Goal: Task Accomplishment & Management: Complete application form

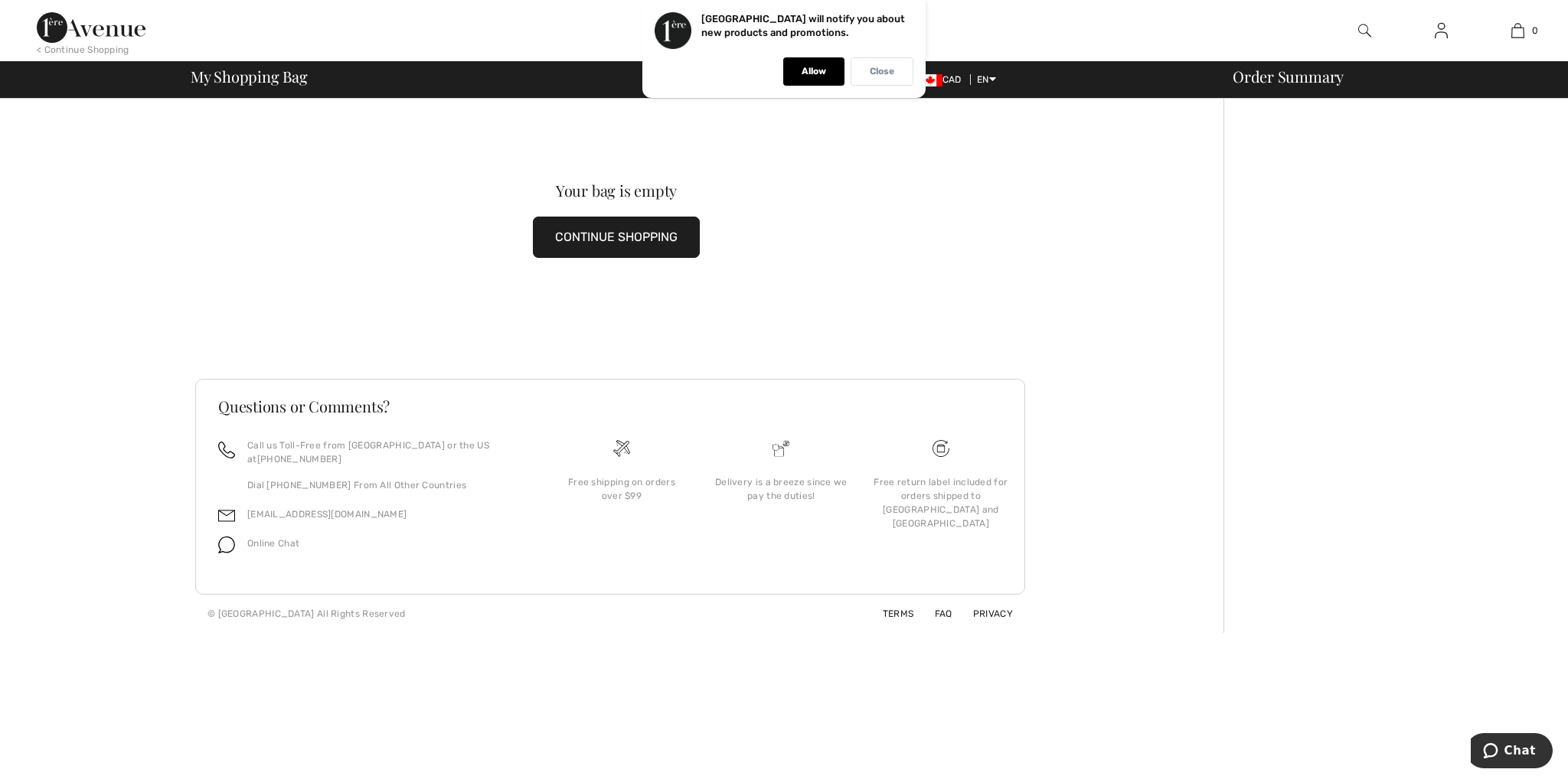
click at [860, 74] on div "Close" at bounding box center [881, 71] width 63 height 29
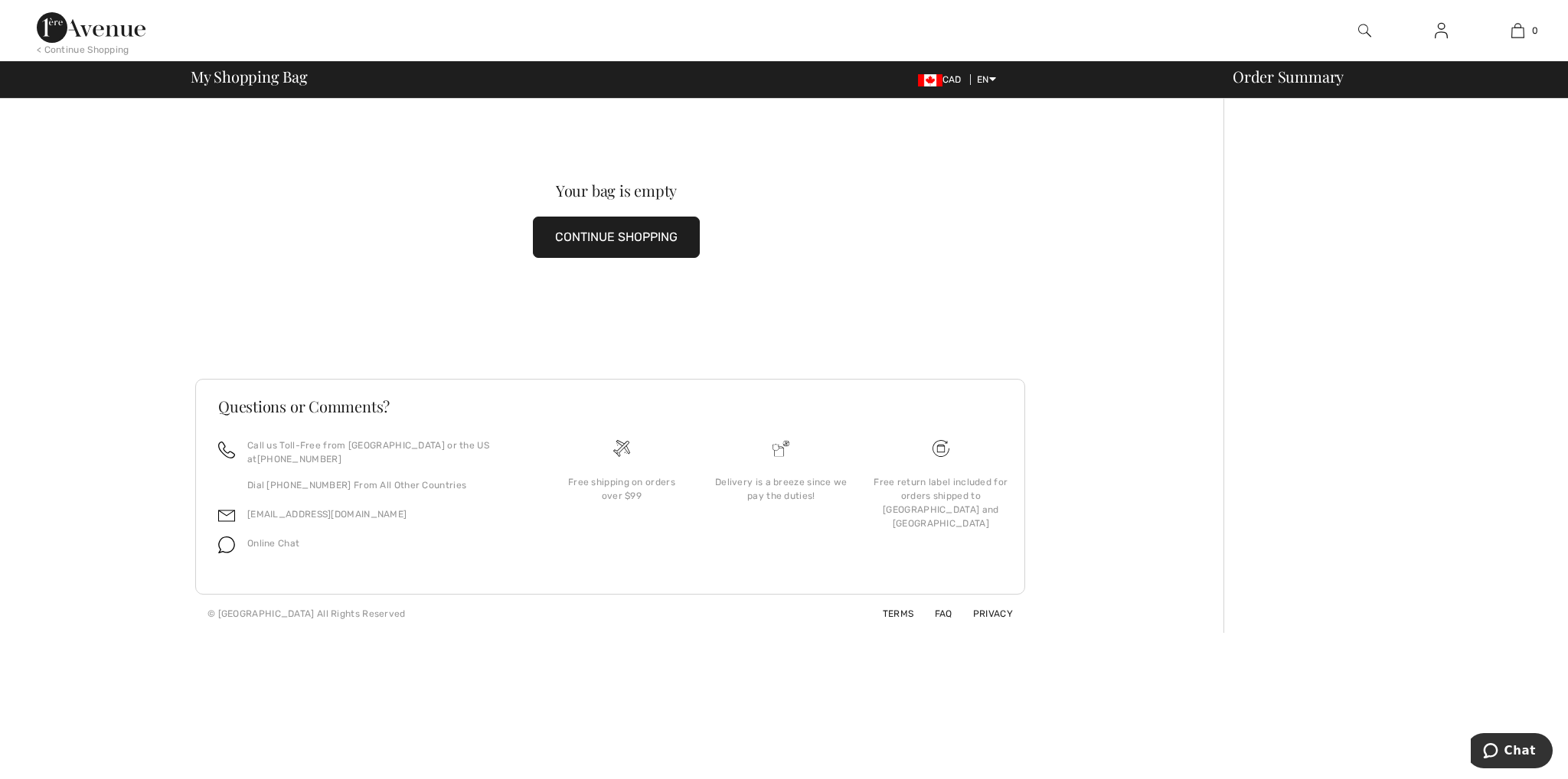
click at [1441, 38] on img at bounding box center [1441, 30] width 13 height 18
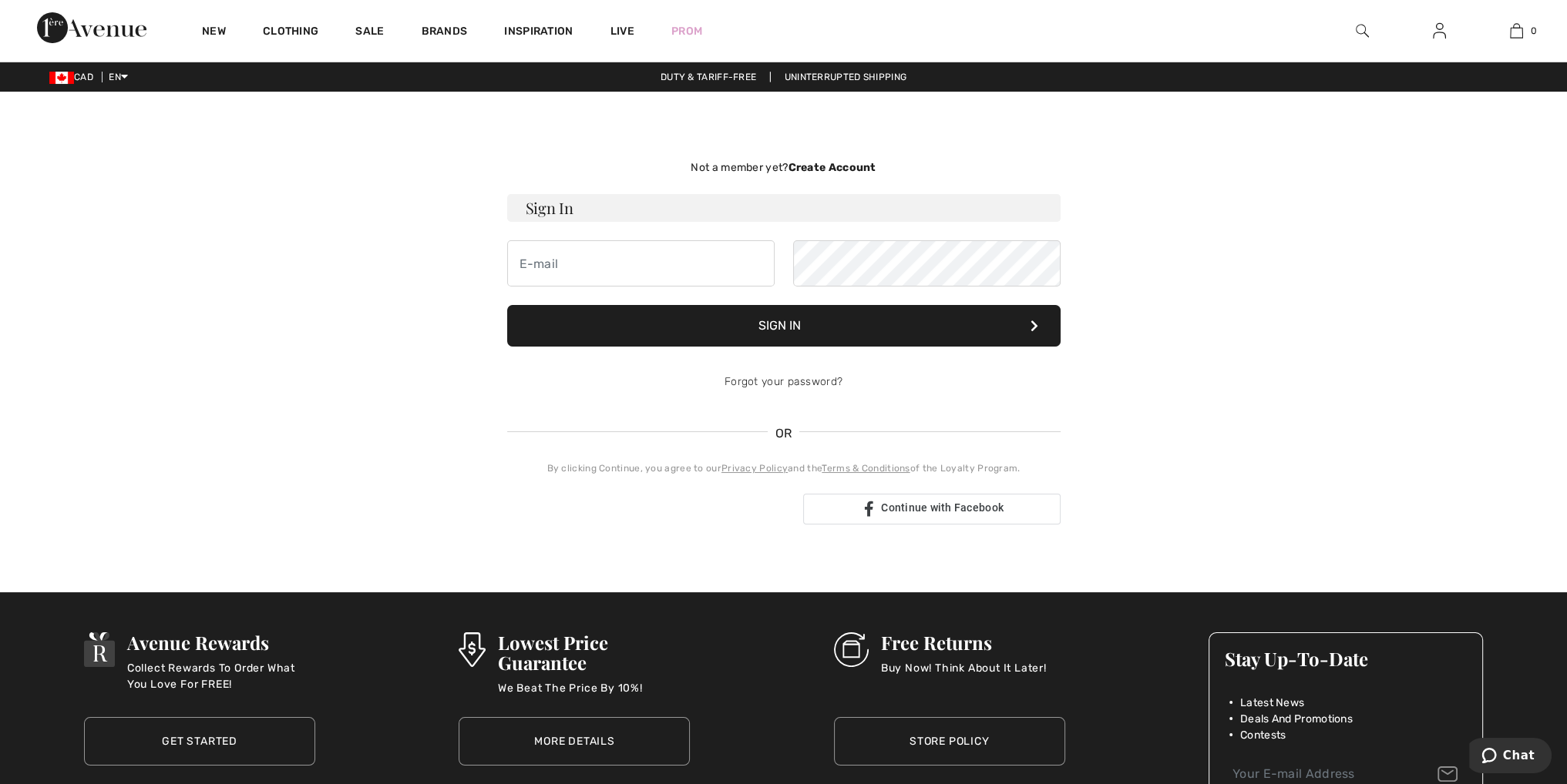
click at [1412, 208] on main "Not a member yet? Create Account Sign In Sign In OR" at bounding box center [784, 342] width 1567 height 427
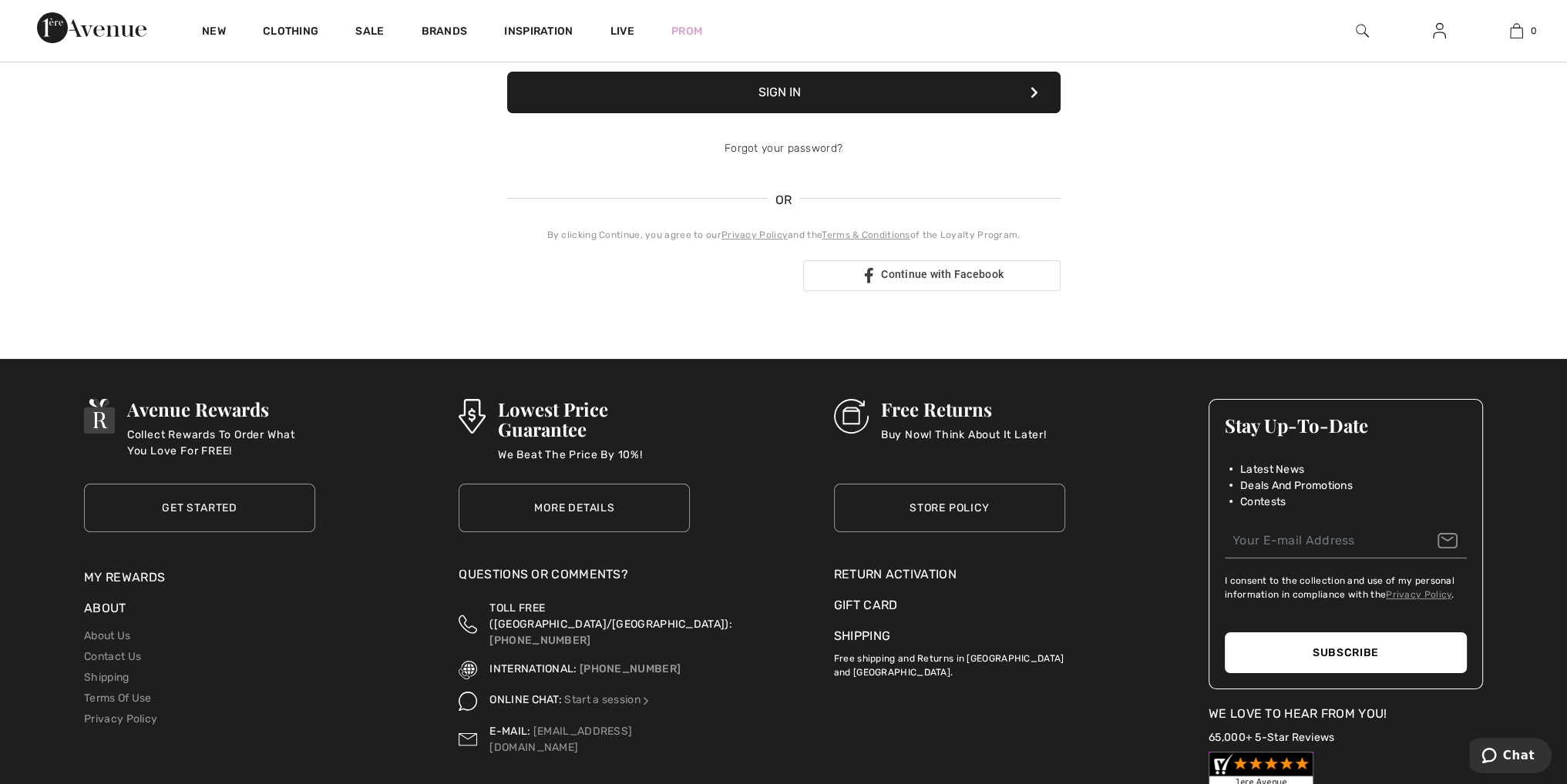
scroll to position [385, 0]
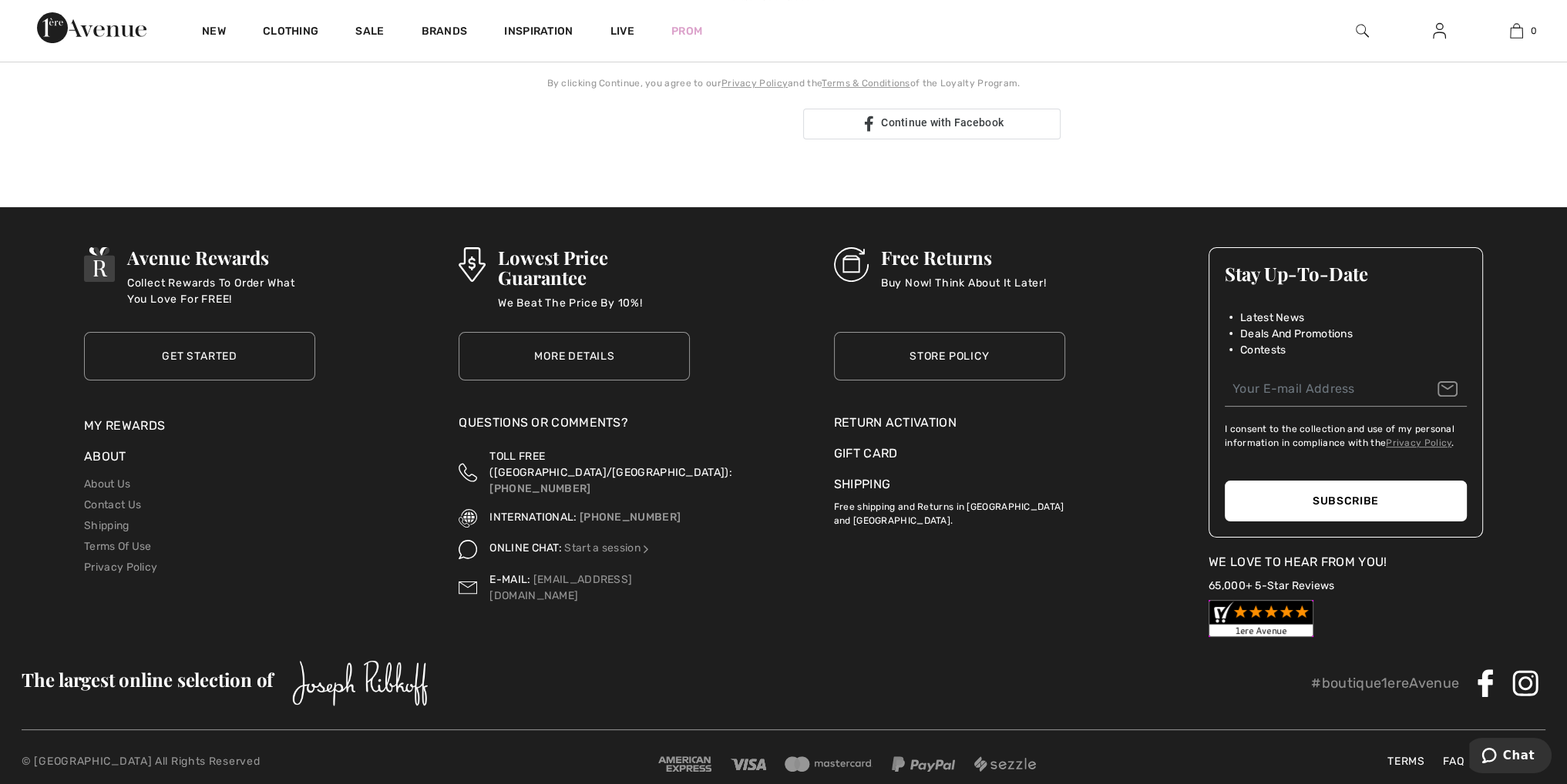
click at [934, 413] on div "Return Activation" at bounding box center [949, 422] width 232 height 18
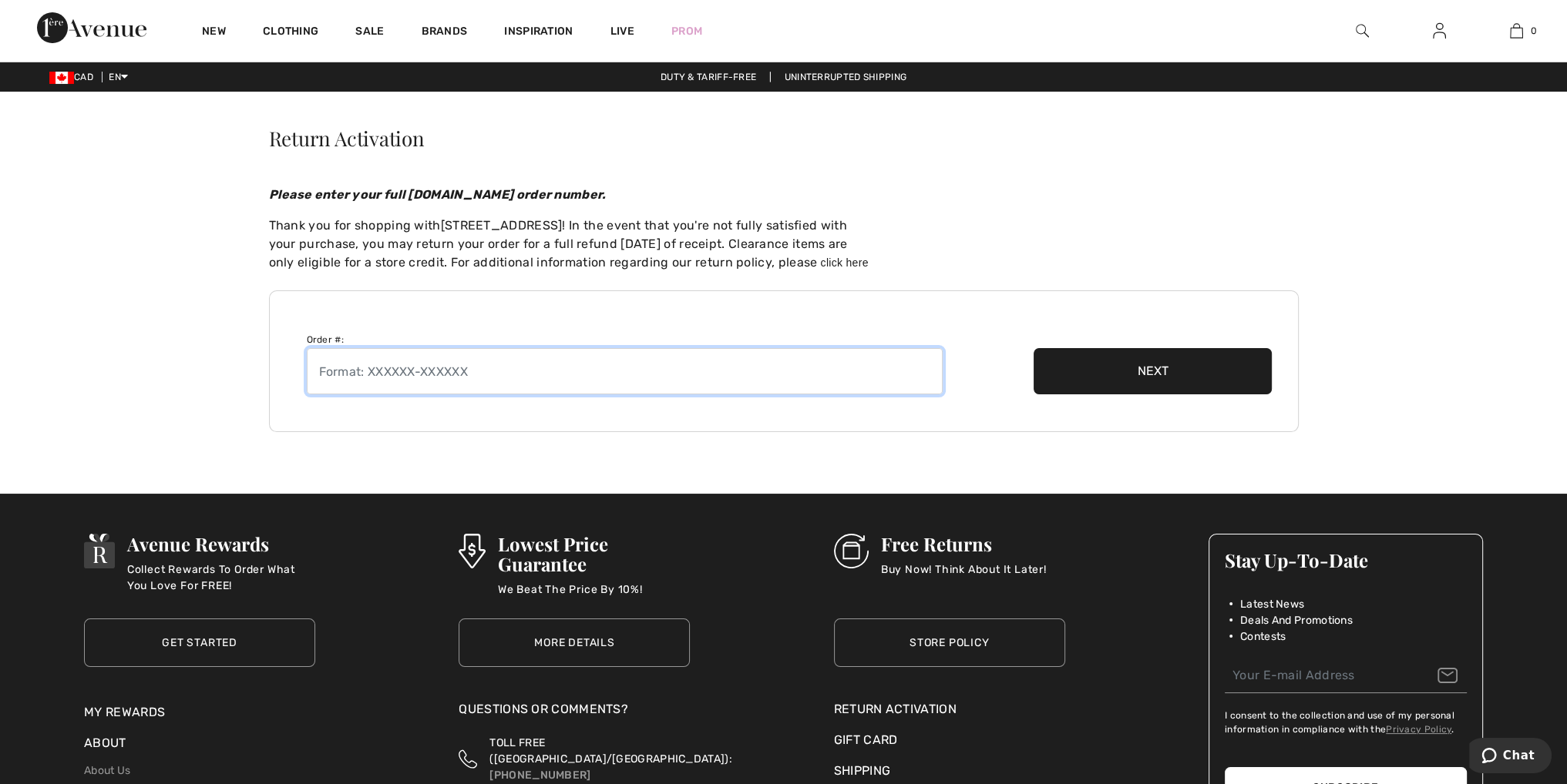
click at [437, 371] on input "text" at bounding box center [624, 371] width 636 height 46
drag, startPoint x: 648, startPoint y: 247, endPoint x: 613, endPoint y: 245, distance: 35.1
click at [613, 245] on span "! In the event that you're not fully satisfied with your purchase, you may retu…" at bounding box center [558, 244] width 578 height 52
paste input "250826-1388960"
type input "250826-1388960"
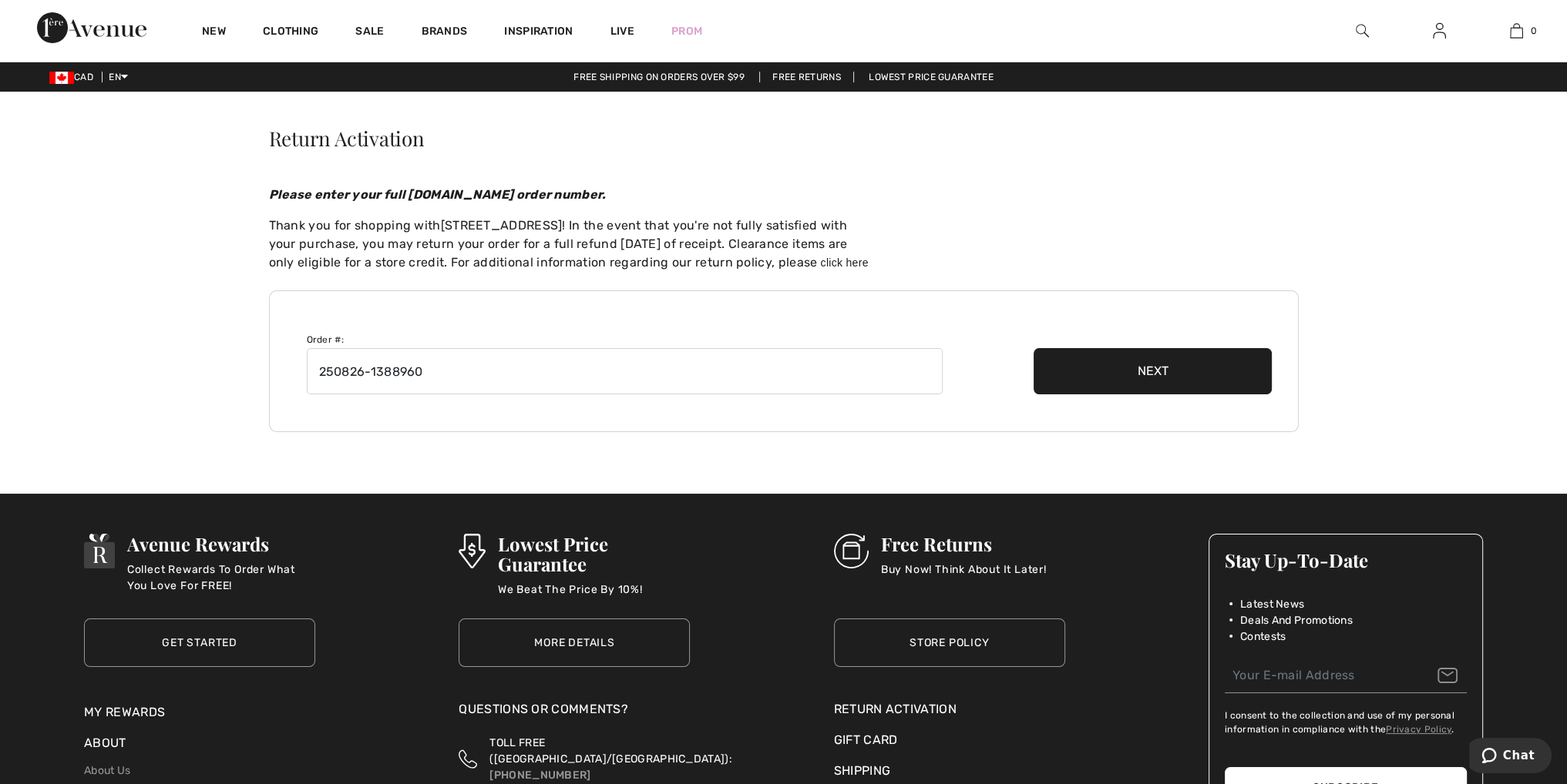
click at [1156, 357] on button "Next" at bounding box center [1153, 371] width 239 height 46
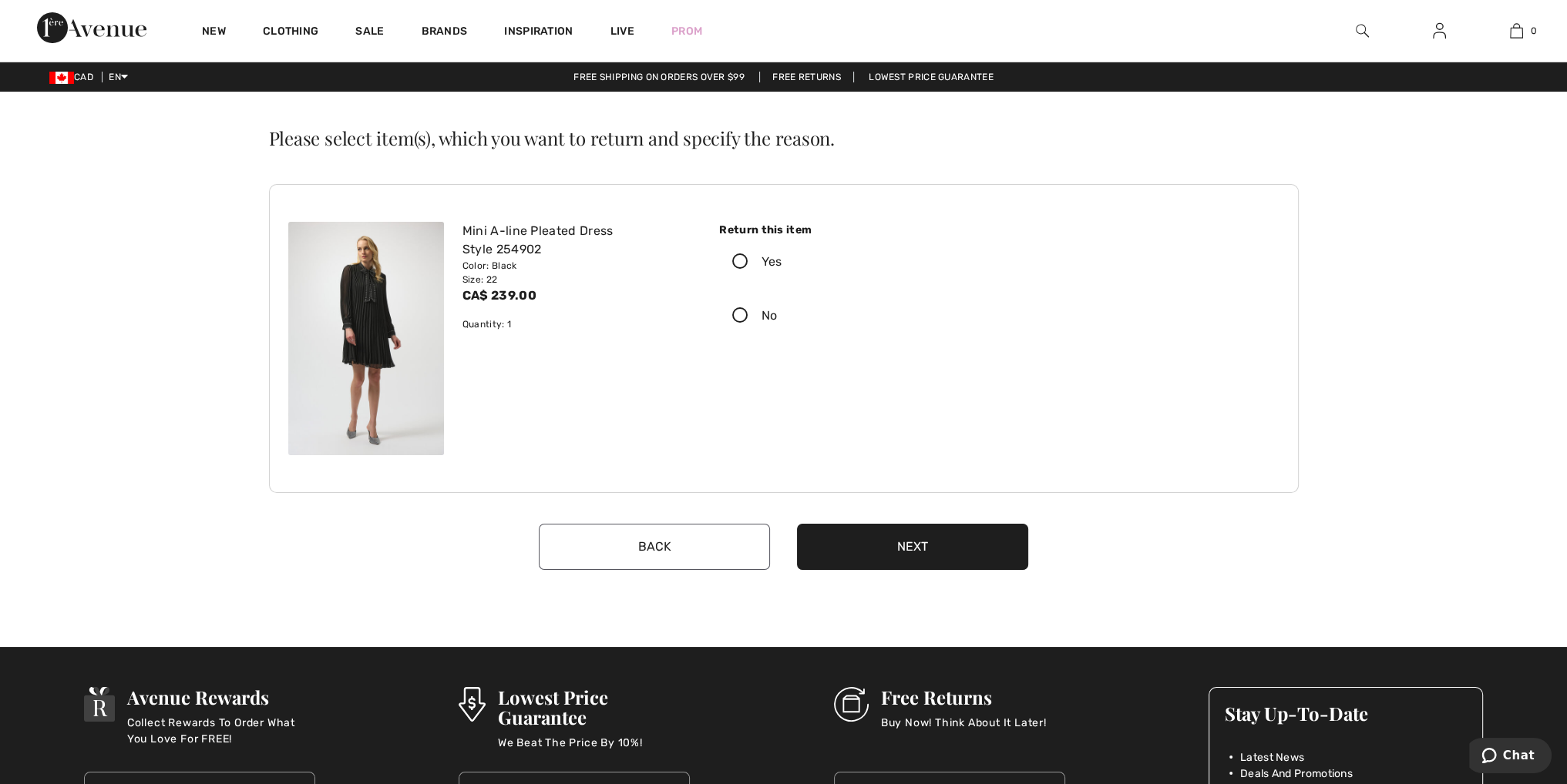
click at [761, 264] on label "Yes" at bounding box center [849, 262] width 261 height 48
click at [782, 264] on input "Yes" at bounding box center [787, 262] width 10 height 46
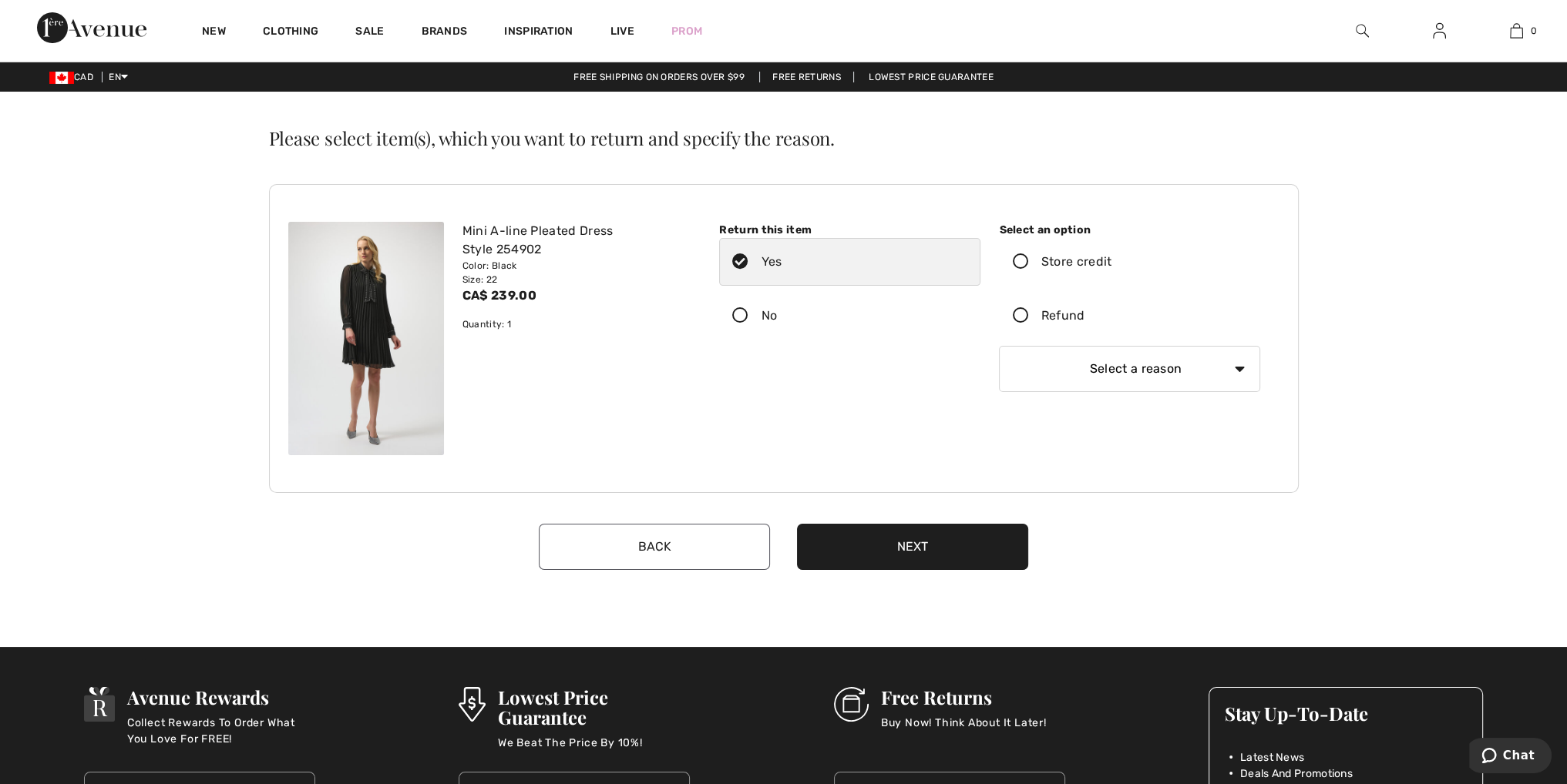
click at [1067, 316] on div "Refund" at bounding box center [1063, 315] width 44 height 18
click at [1085, 316] on input "Refund" at bounding box center [1090, 315] width 10 height 46
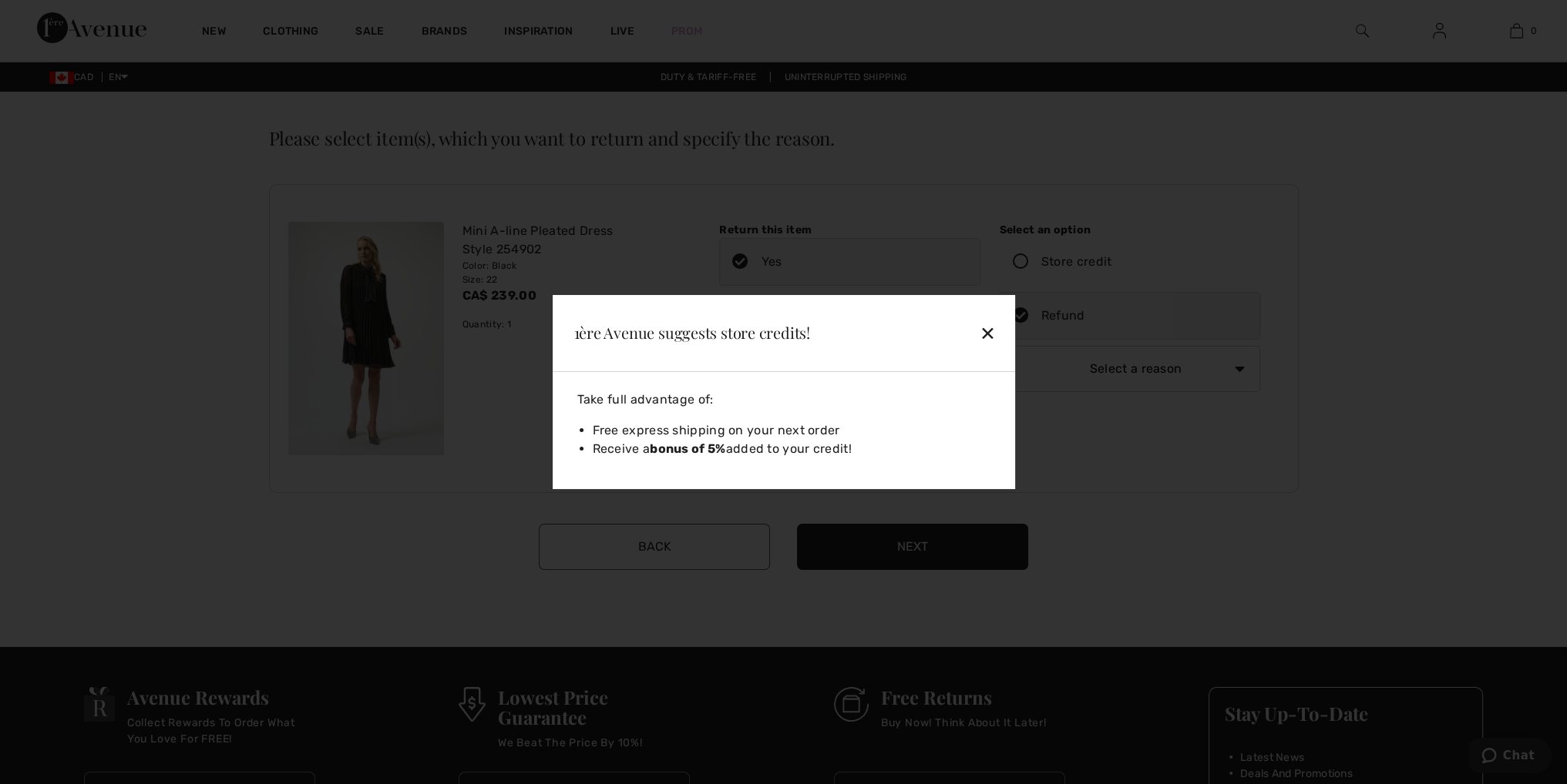
click at [1000, 321] on div "✕" at bounding box center [952, 332] width 101 height 32
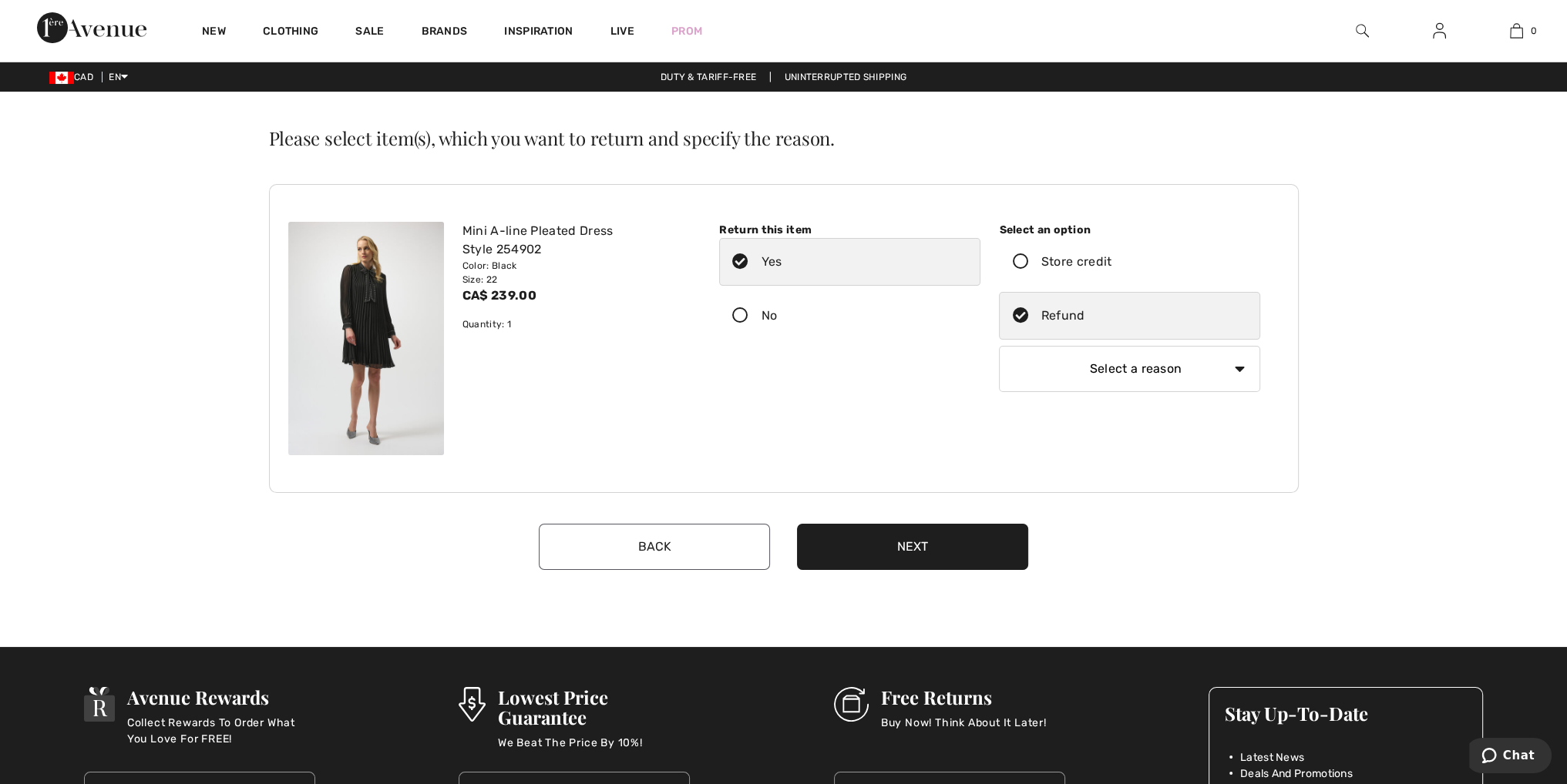
click at [1162, 361] on select "Select a reason I received the wrong product or size My order arrived too late …" at bounding box center [1129, 369] width 261 height 46
select select "4"
click at [999, 346] on select "Select a reason I received the wrong product or size My order arrived too late …" at bounding box center [1129, 369] width 261 height 46
click at [959, 550] on button "Next" at bounding box center [912, 547] width 232 height 46
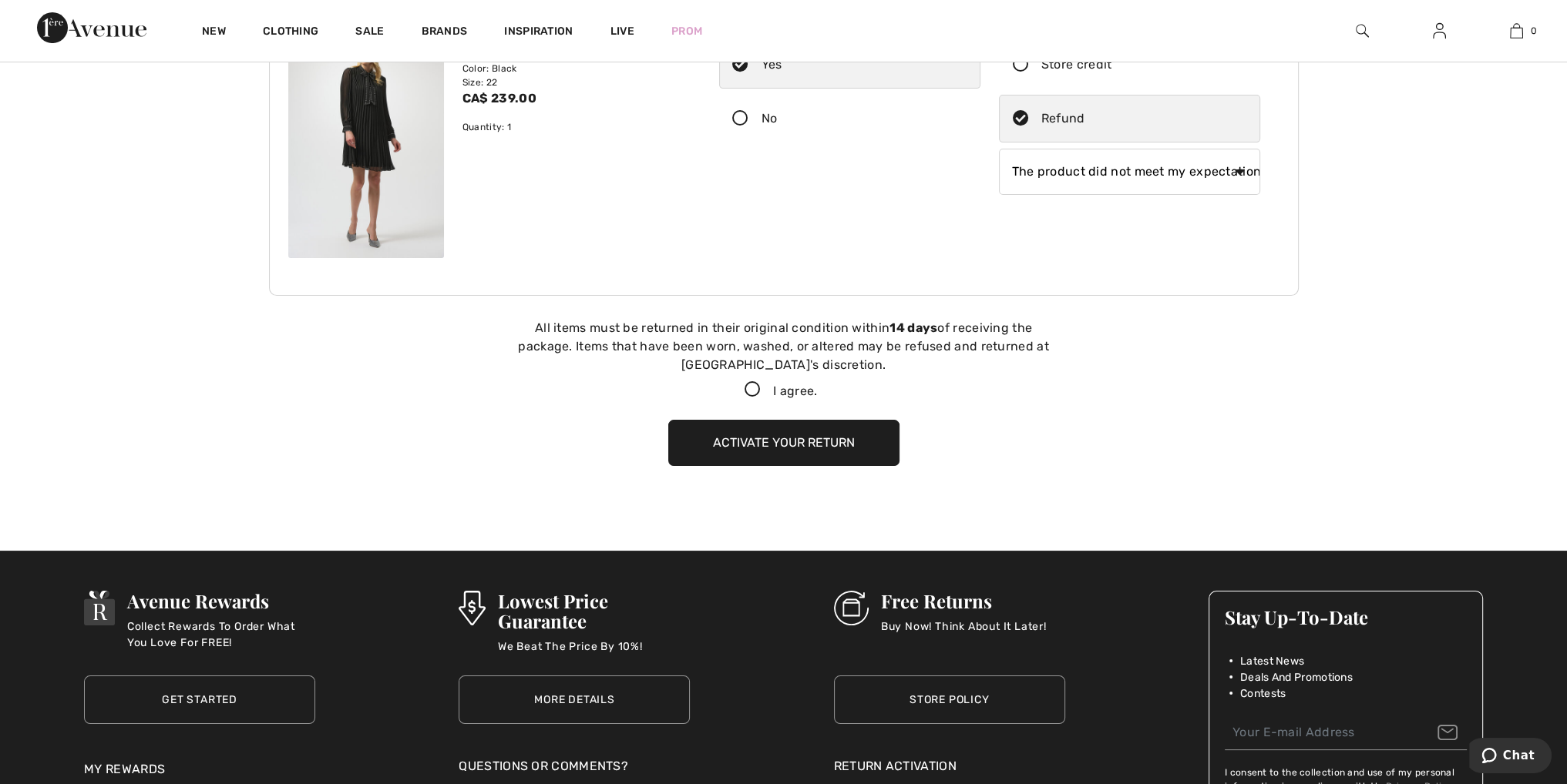
scroll to position [192, 0]
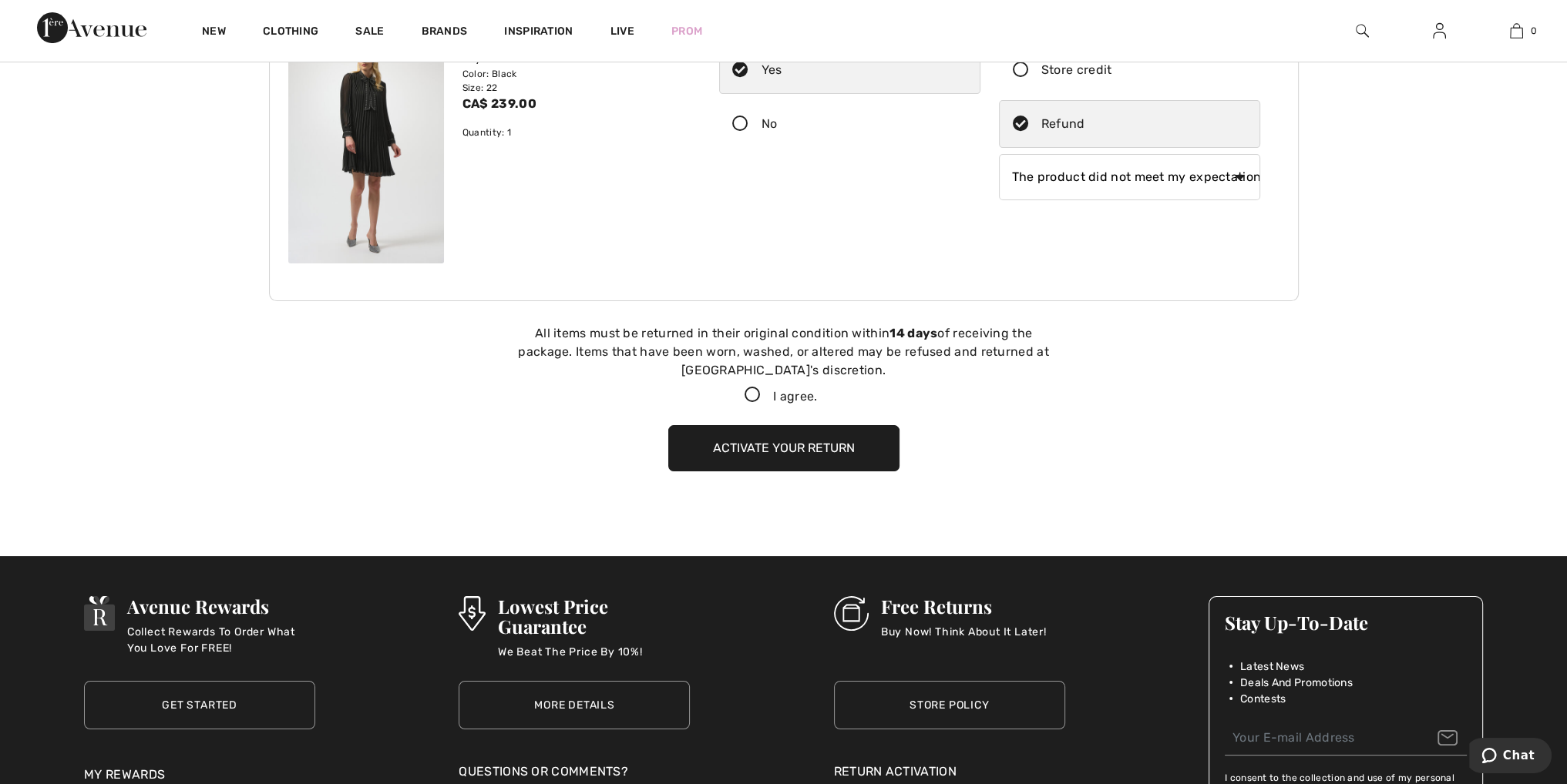
click at [761, 394] on icon at bounding box center [753, 395] width 41 height 16
click at [816, 394] on input "I agree." at bounding box center [821, 395] width 10 height 10
checkbox input "true"
click at [820, 448] on button "Activate your return" at bounding box center [784, 448] width 232 height 46
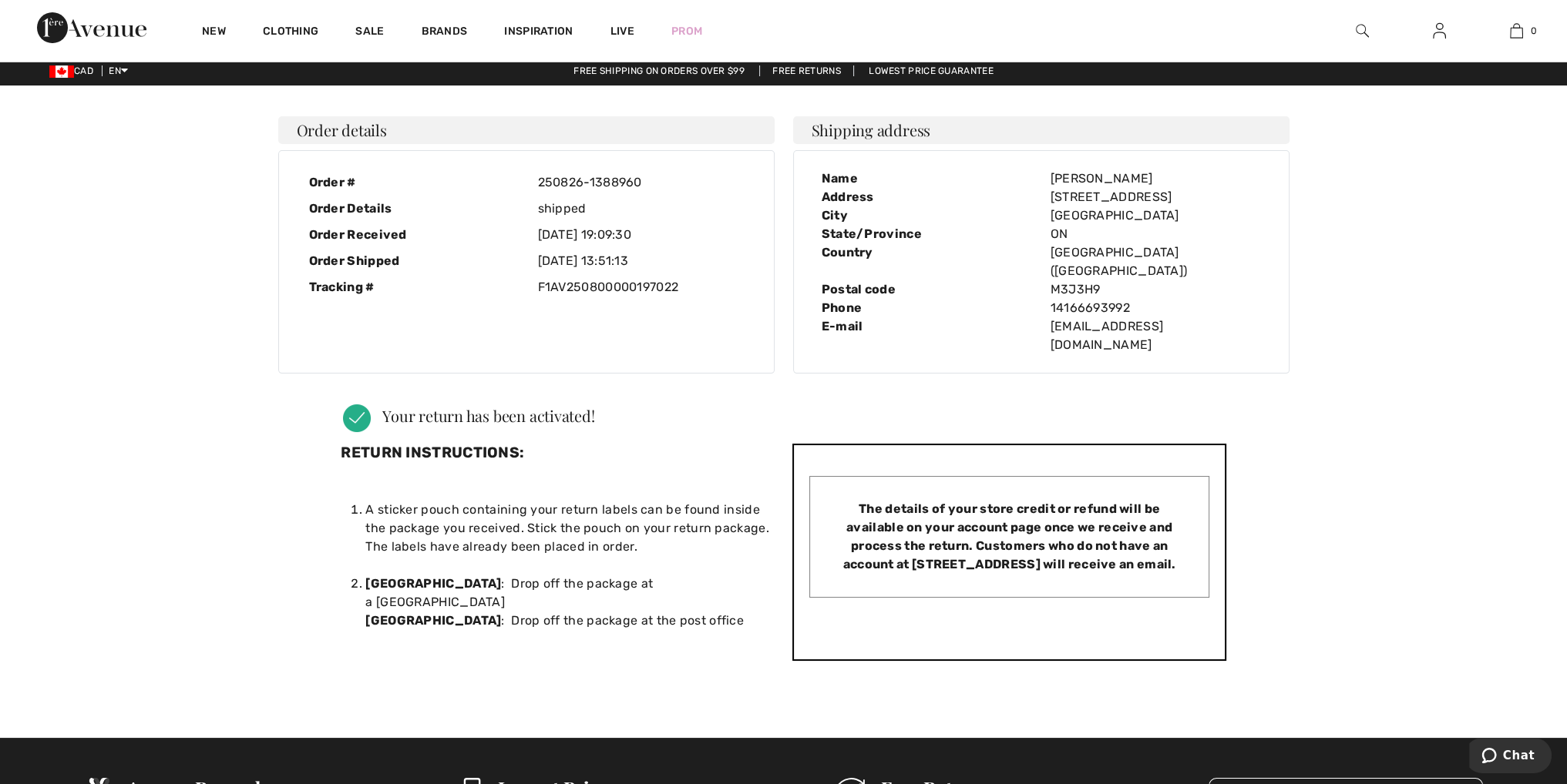
scroll to position [0, 0]
